Goal: Task Accomplishment & Management: Manage account settings

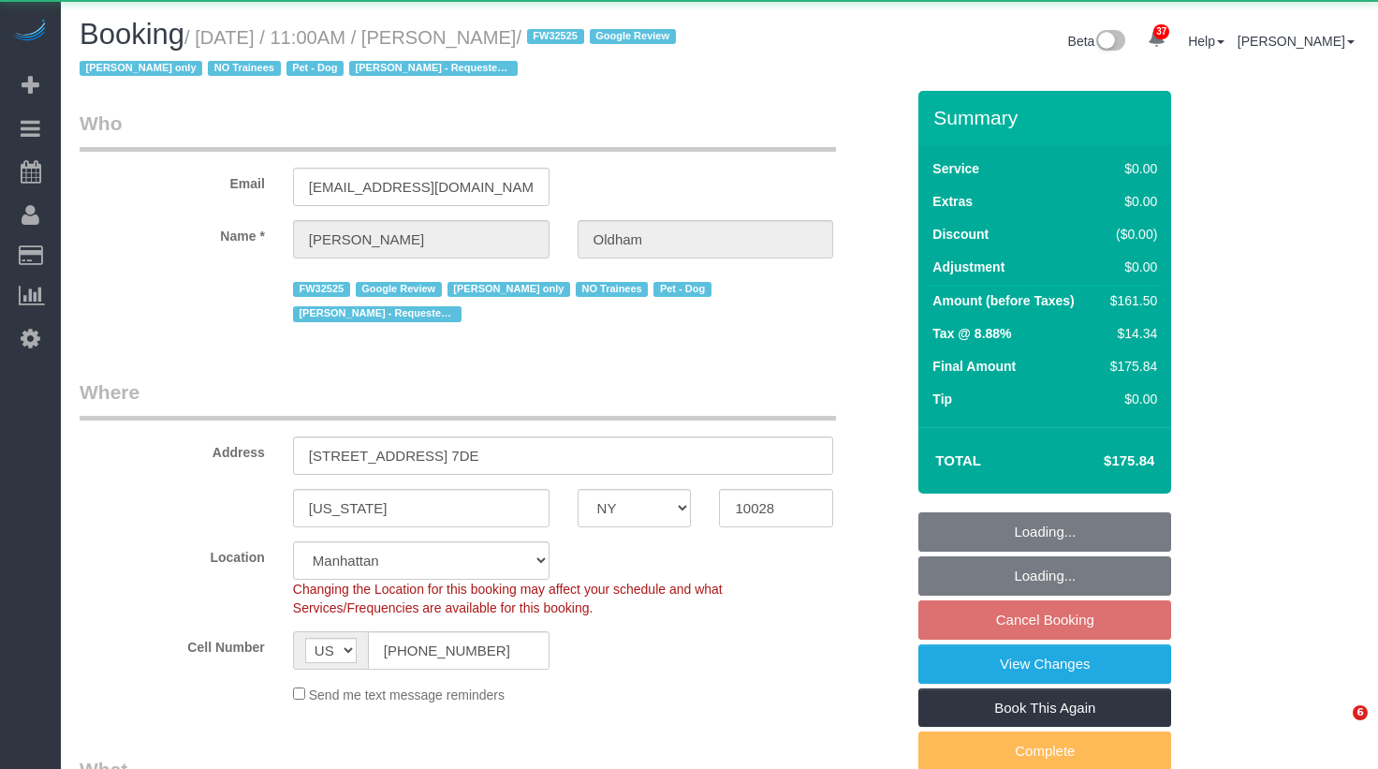
select select "NY"
select select "object:2559"
select select "string:stripe-pm_1RpamA4VGloSiKo7q68HlToq"
select select "1"
select select "2"
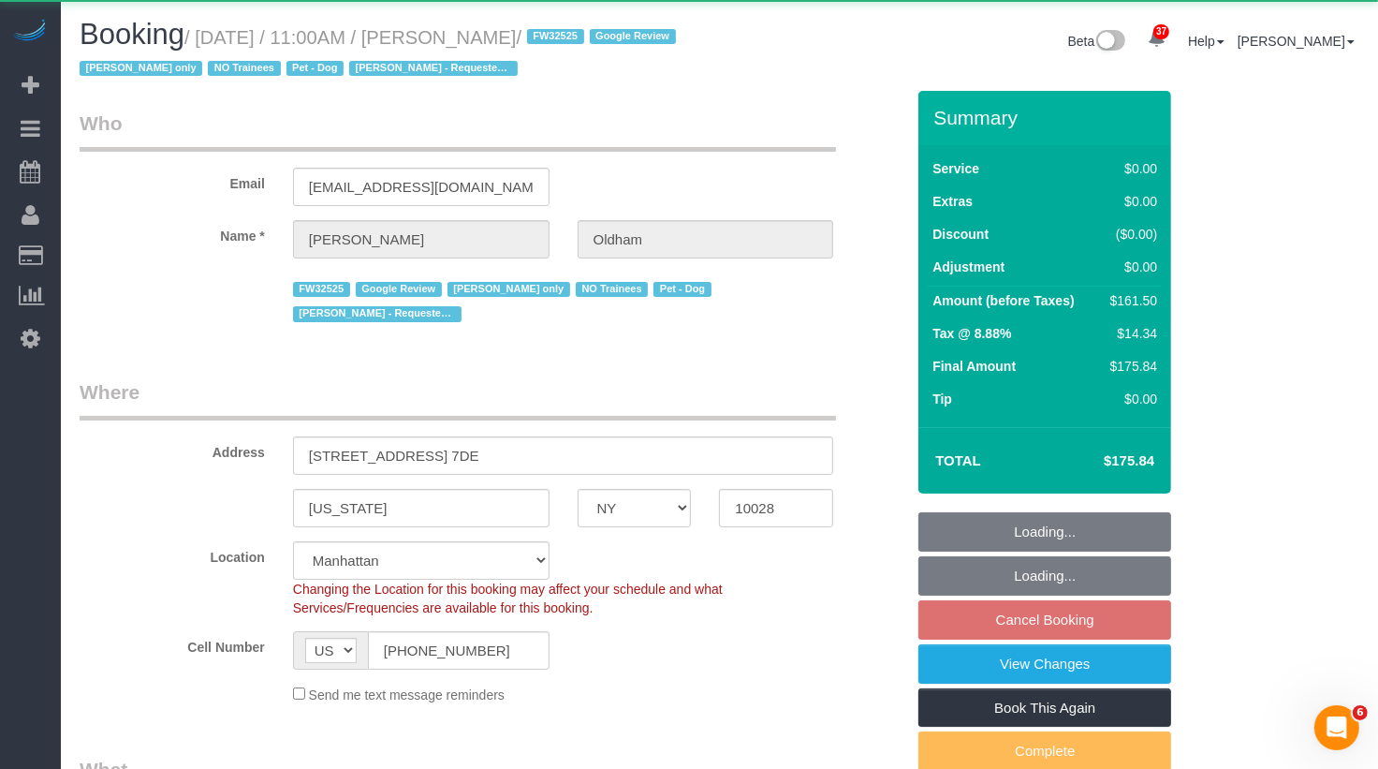
select select "spot2"
select select "number:89"
select select "number:90"
select select "number:13"
select select "number:5"
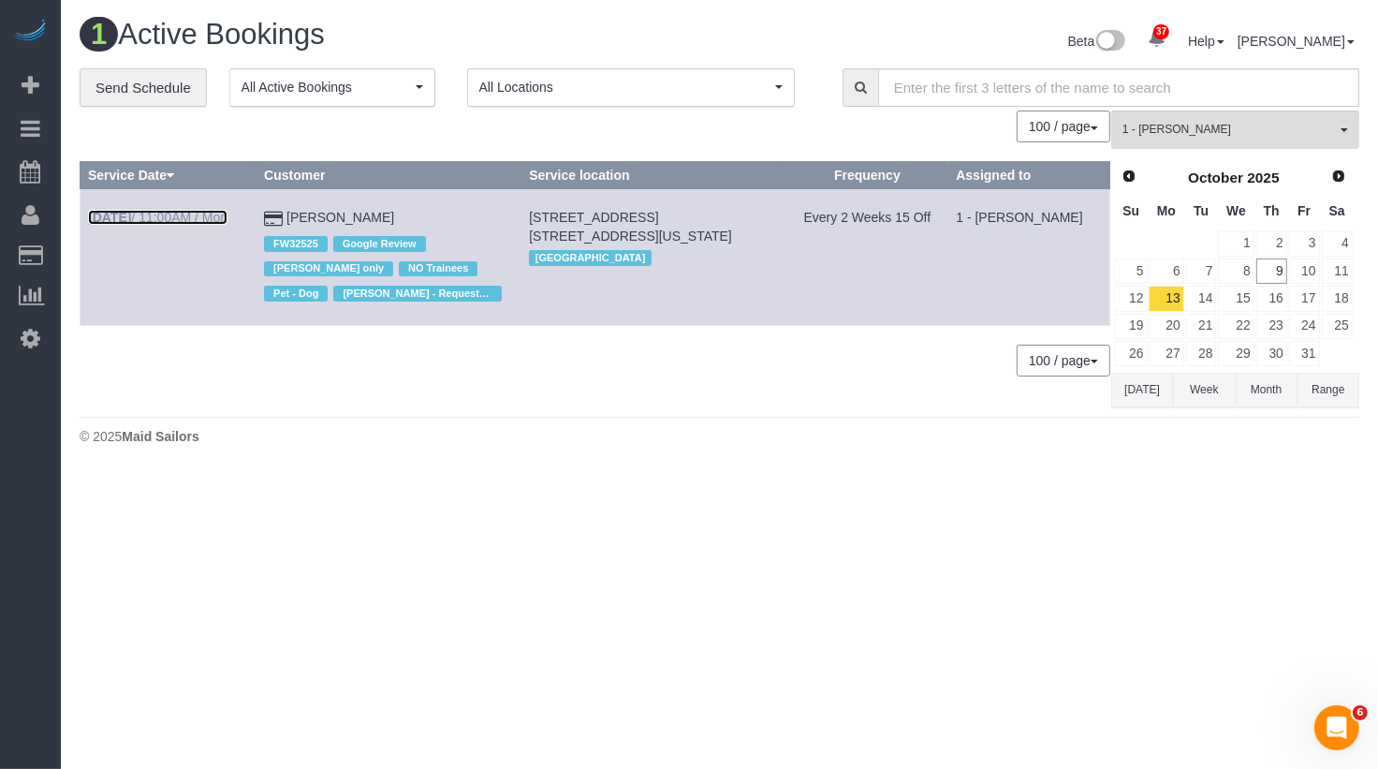
click at [198, 212] on link "[DATE] 11:00AM / Mon" at bounding box center [157, 217] width 139 height 15
select select "NY"
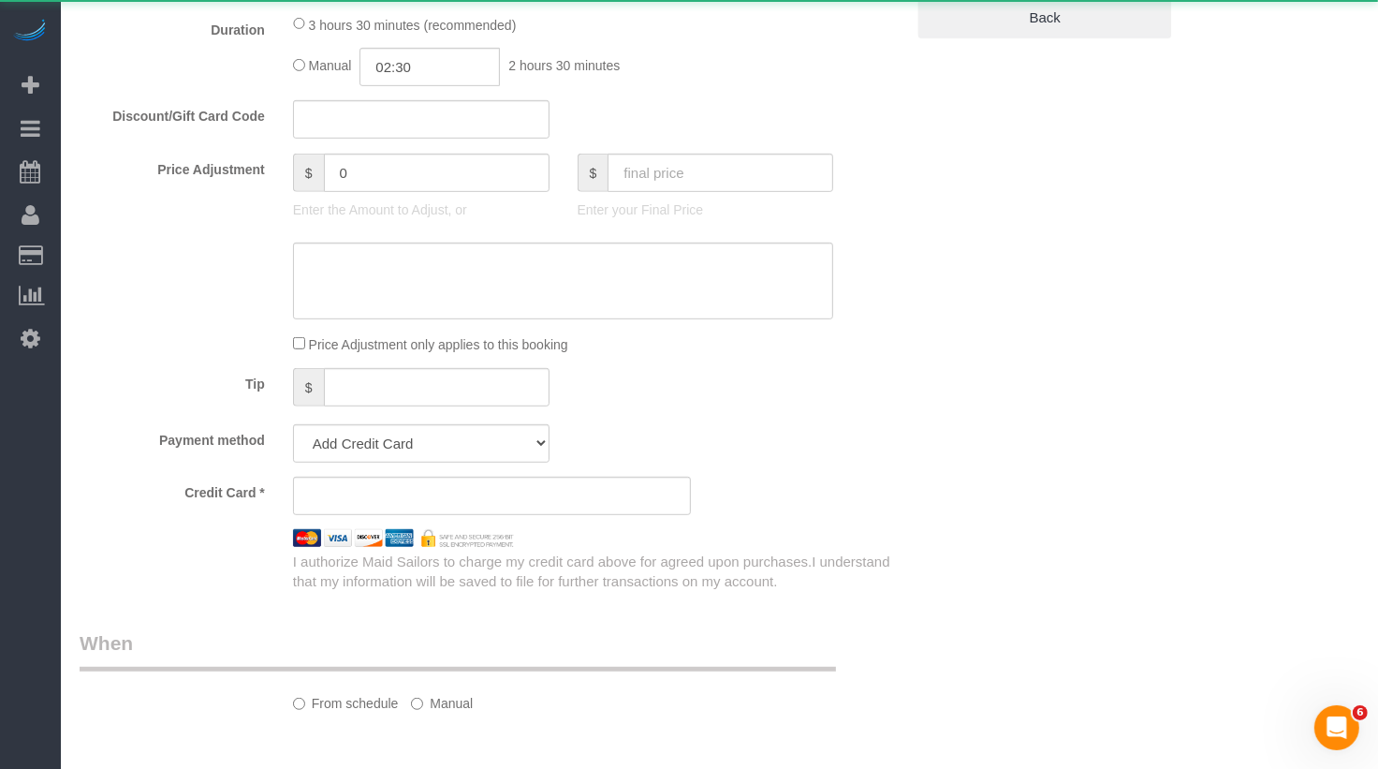
scroll to position [867, 0]
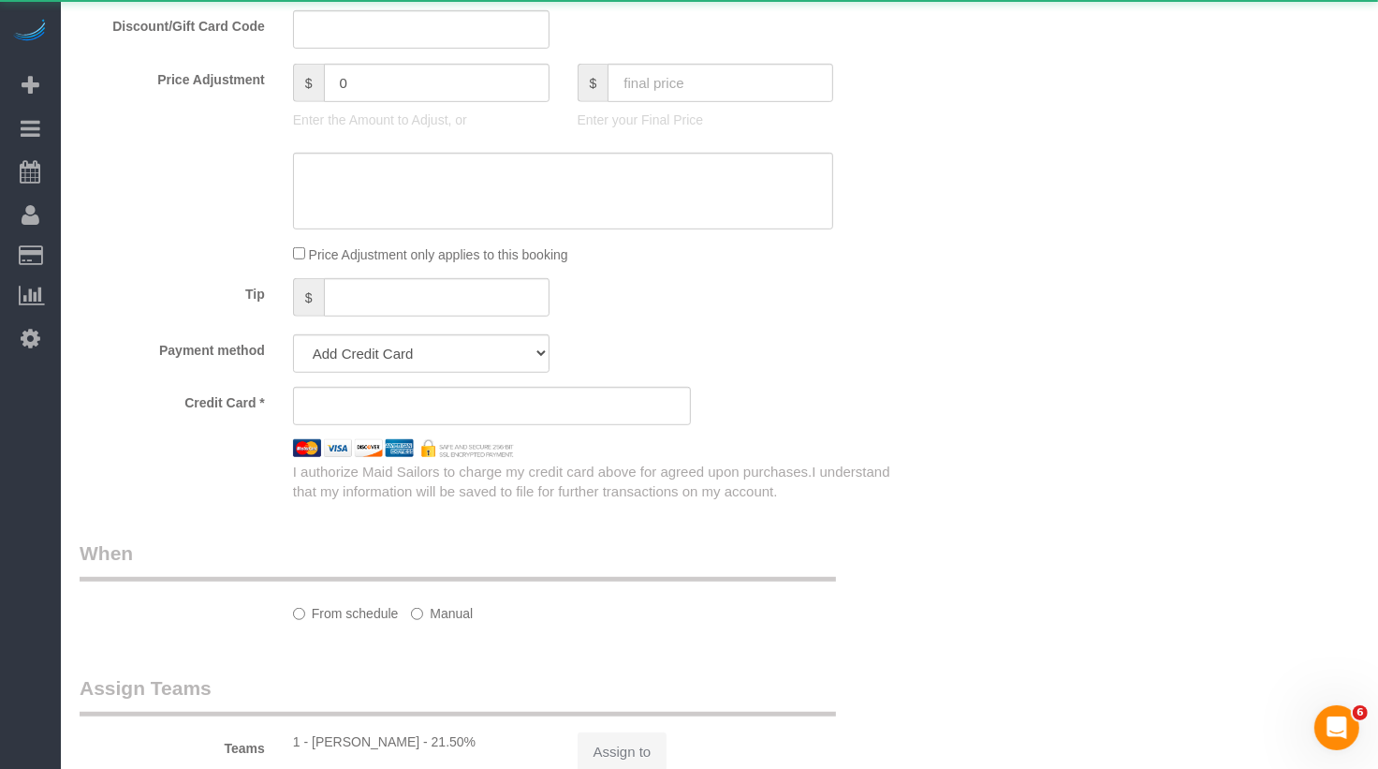
select select "object:4109"
select select "1"
select select "2"
select select "number:89"
select select "number:90"
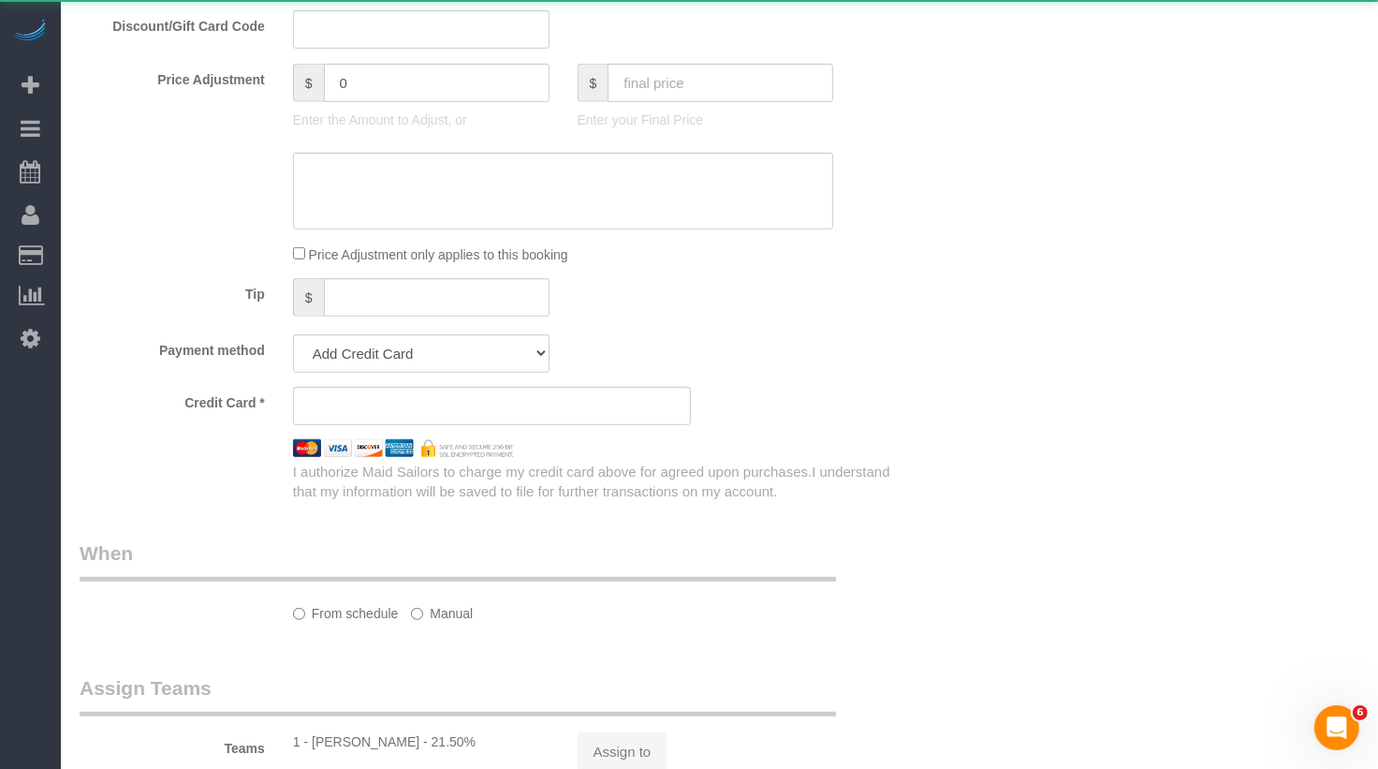
select select "number:13"
select select "number:5"
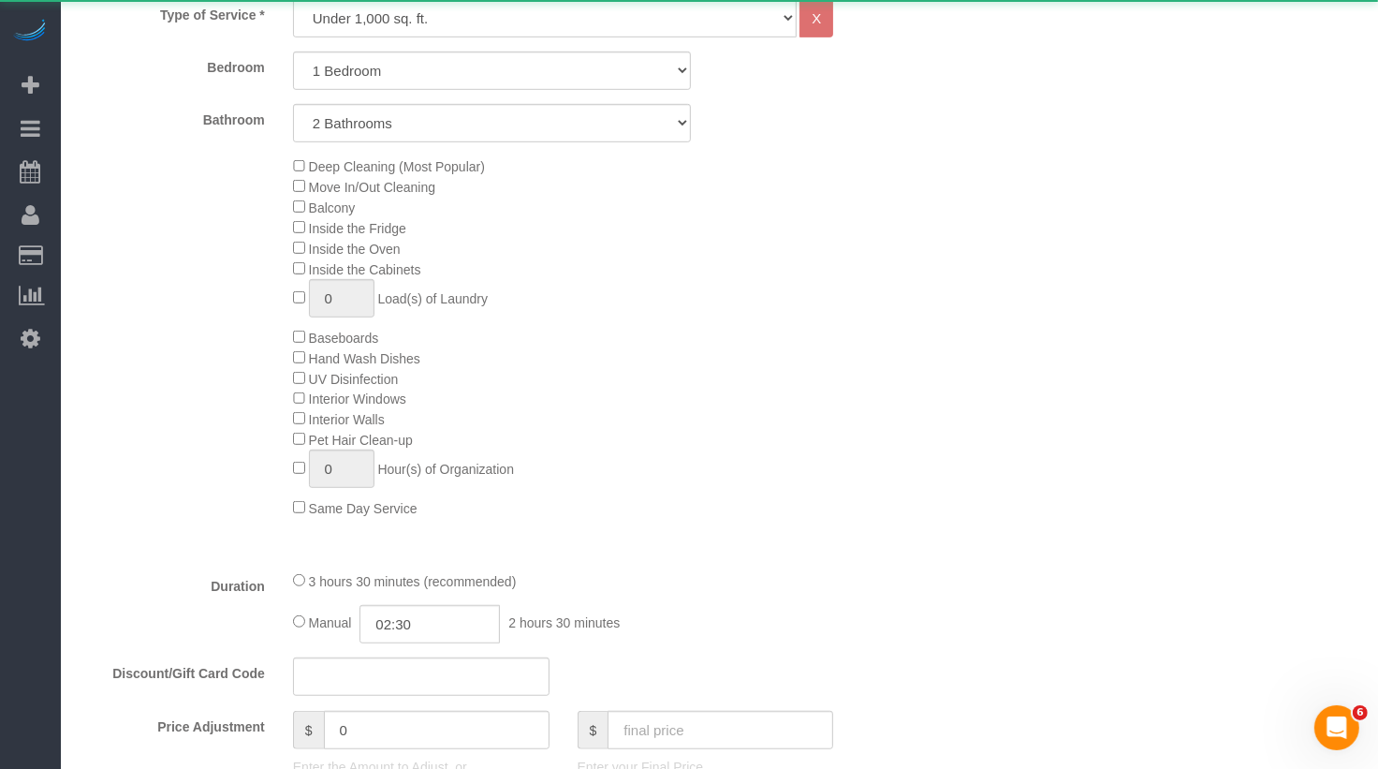
select select "object:4299"
select select "string:stripe-pm_1RpamA4VGloSiKo7q68HlToq"
select select "spot59"
